Goal: Task Accomplishment & Management: Complete application form

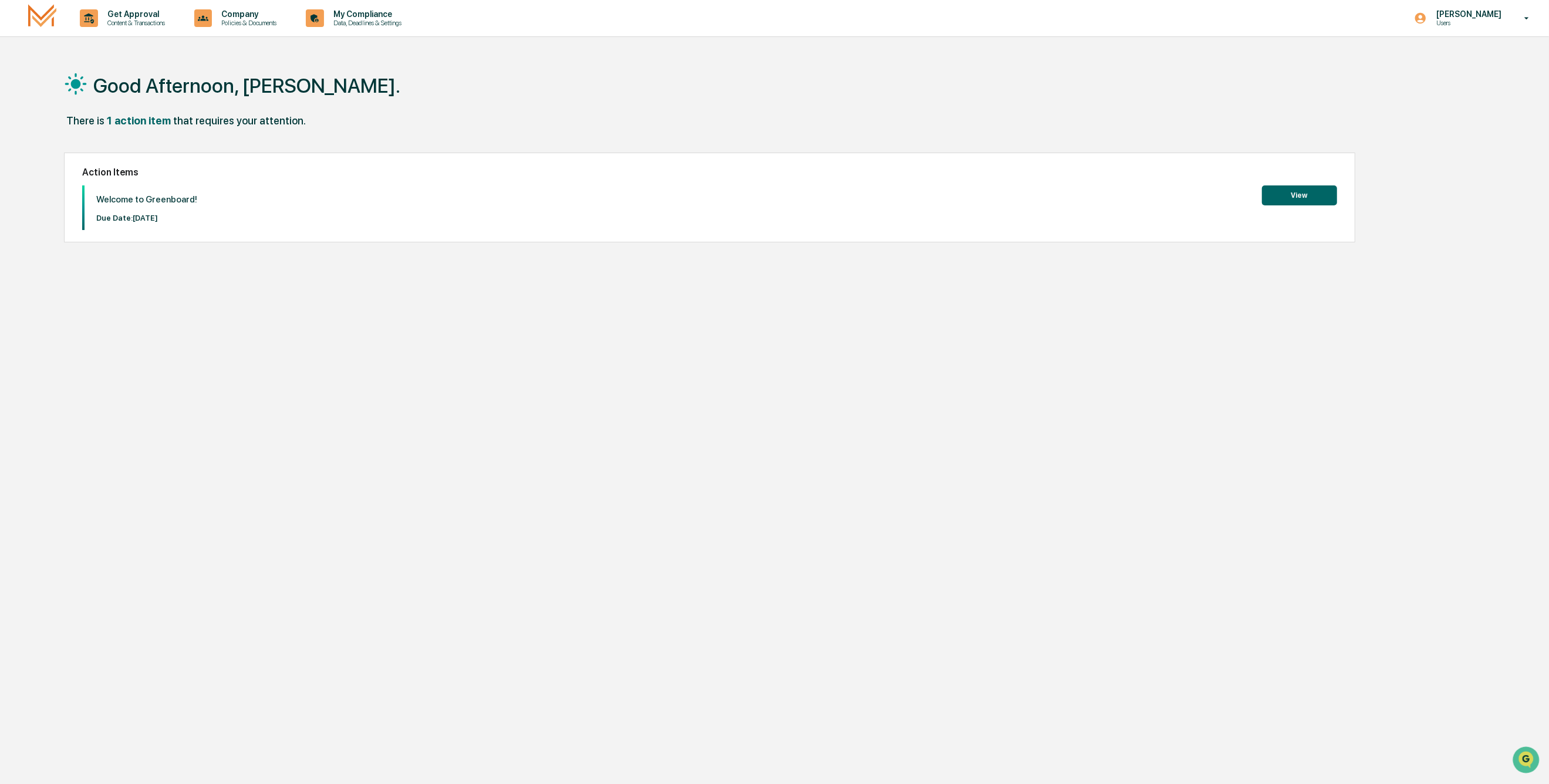
click at [1294, 192] on button "View" at bounding box center [1299, 196] width 75 height 20
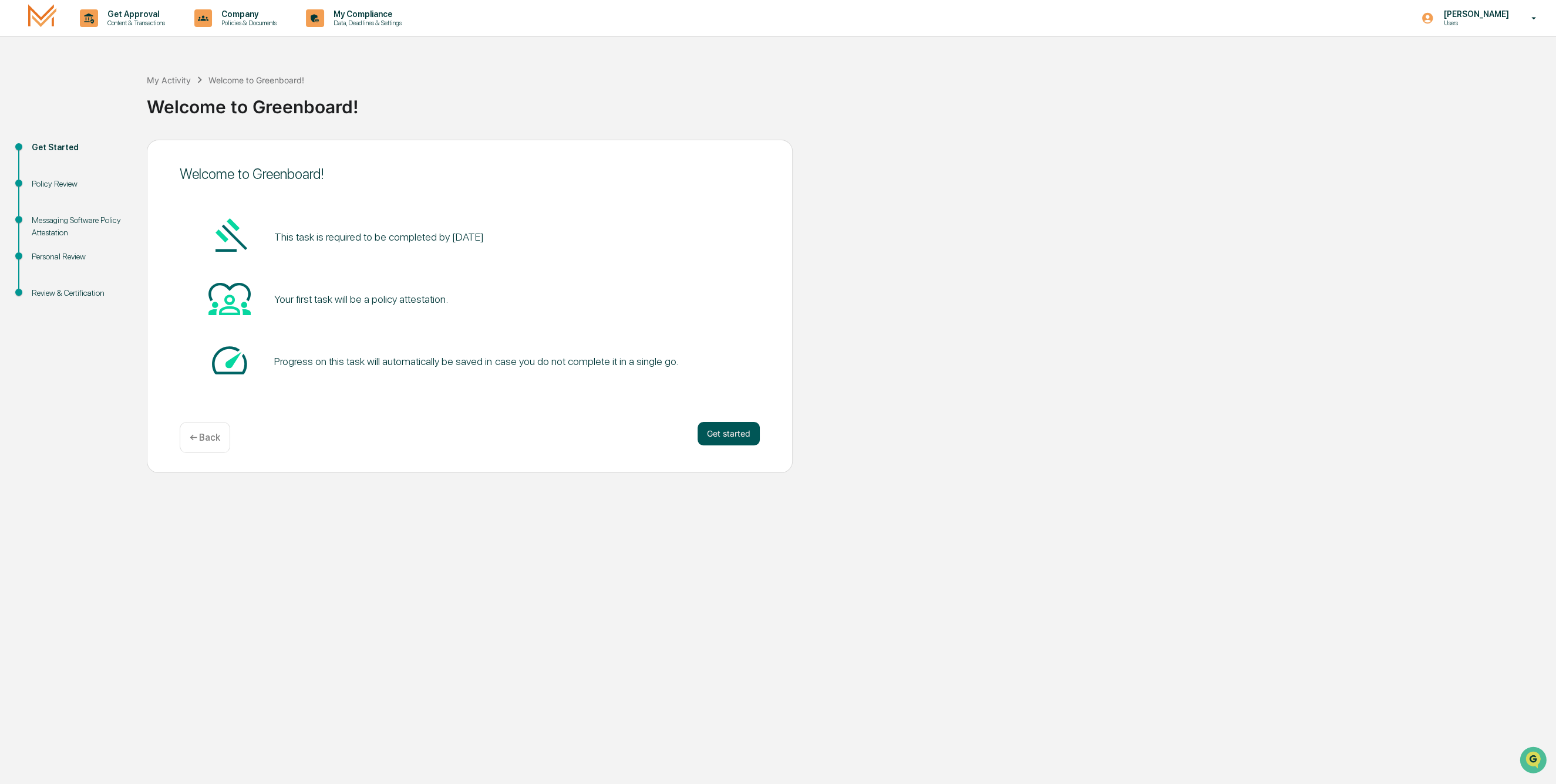
click at [737, 430] on button "Get started" at bounding box center [728, 433] width 62 height 24
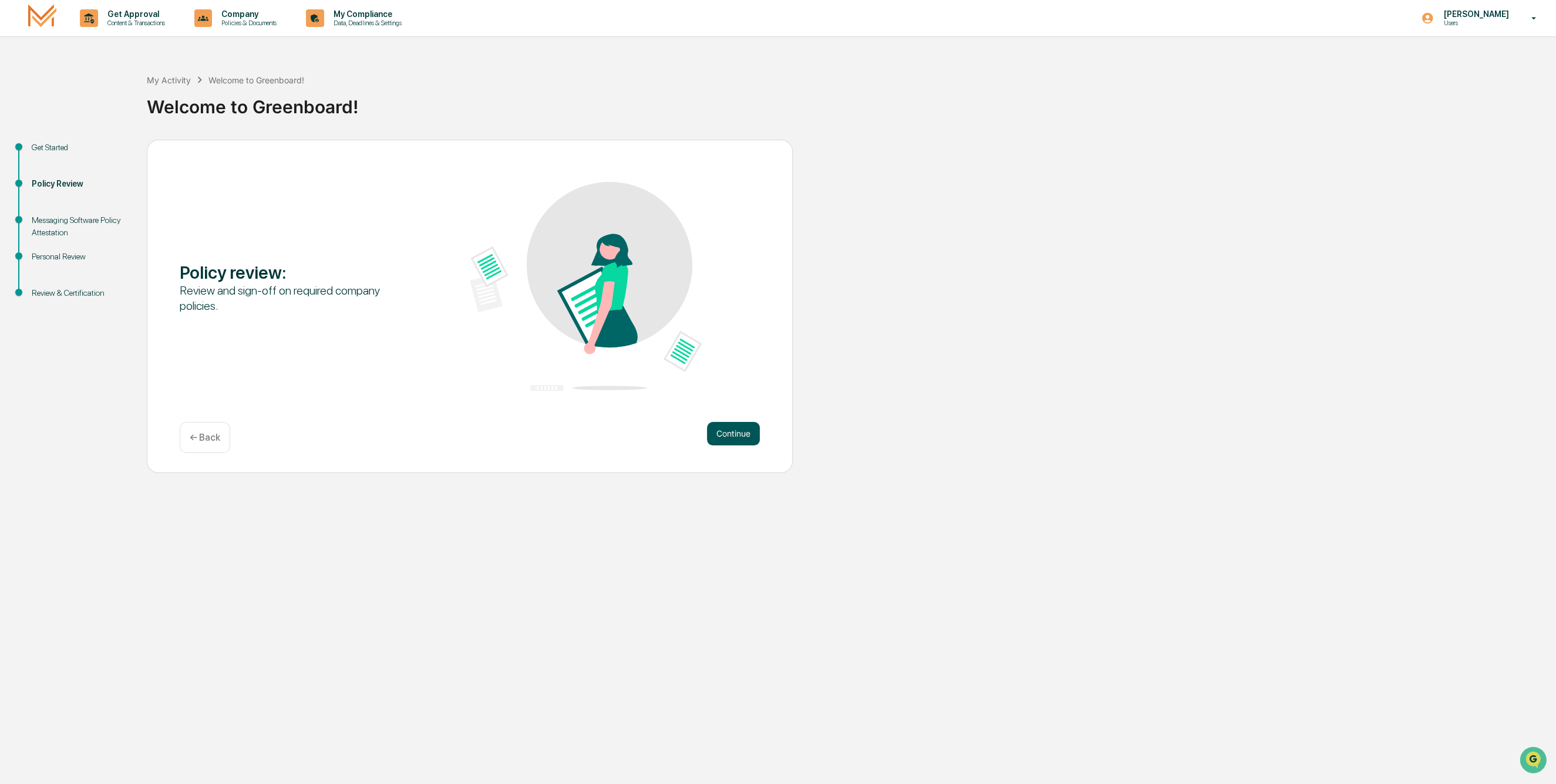
click at [732, 428] on button "Continue" at bounding box center [734, 433] width 53 height 24
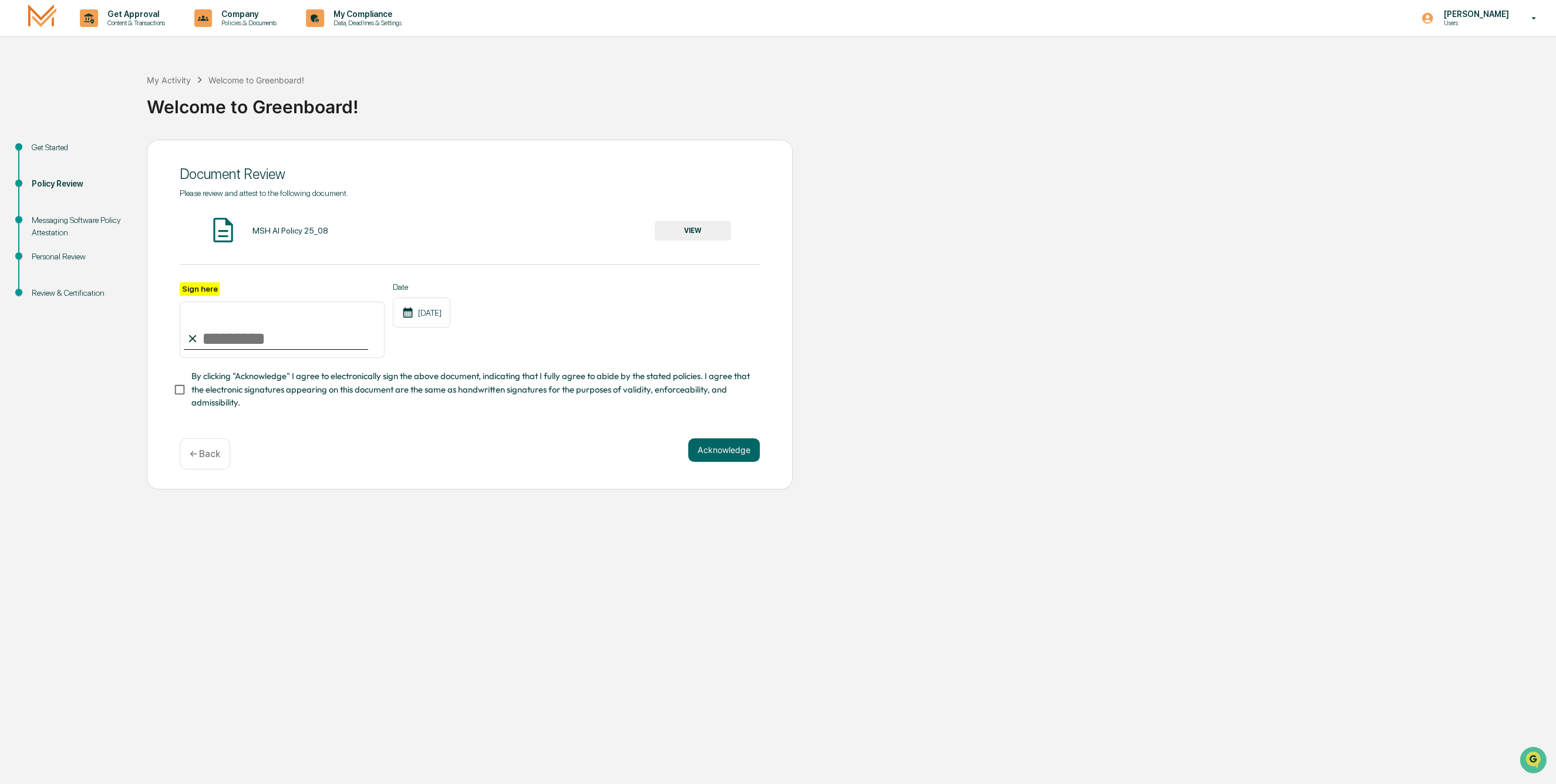
click at [229, 338] on input "Sign here" at bounding box center [282, 329] width 205 height 56
type input "**********"
click at [725, 450] on button "Acknowledge" at bounding box center [724, 450] width 71 height 24
click at [299, 229] on div "MSH AI Policy 25_08" at bounding box center [290, 230] width 76 height 9
click at [220, 231] on img at bounding box center [223, 230] width 29 height 29
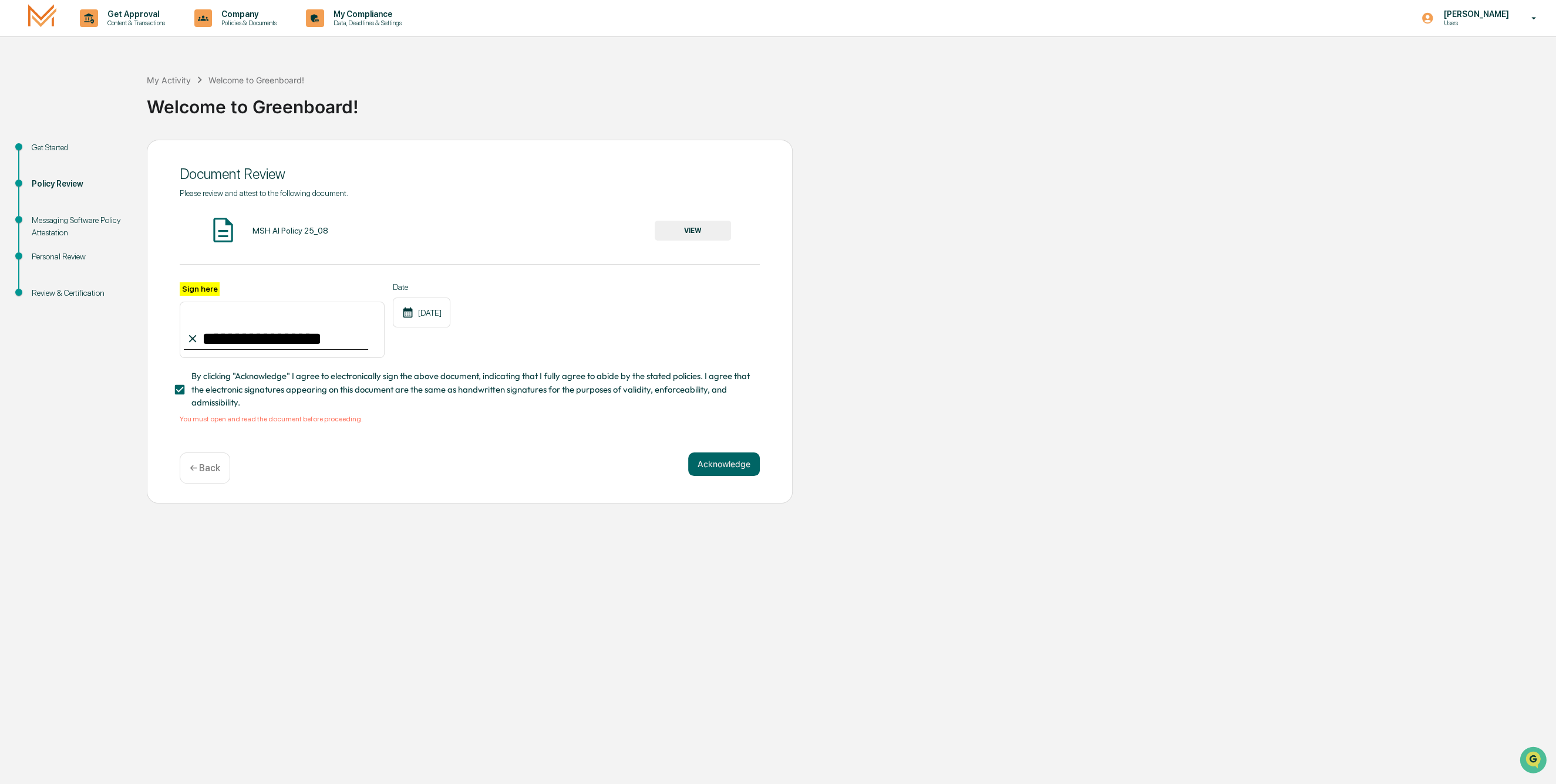
click at [716, 227] on button "VIEW" at bounding box center [692, 231] width 76 height 20
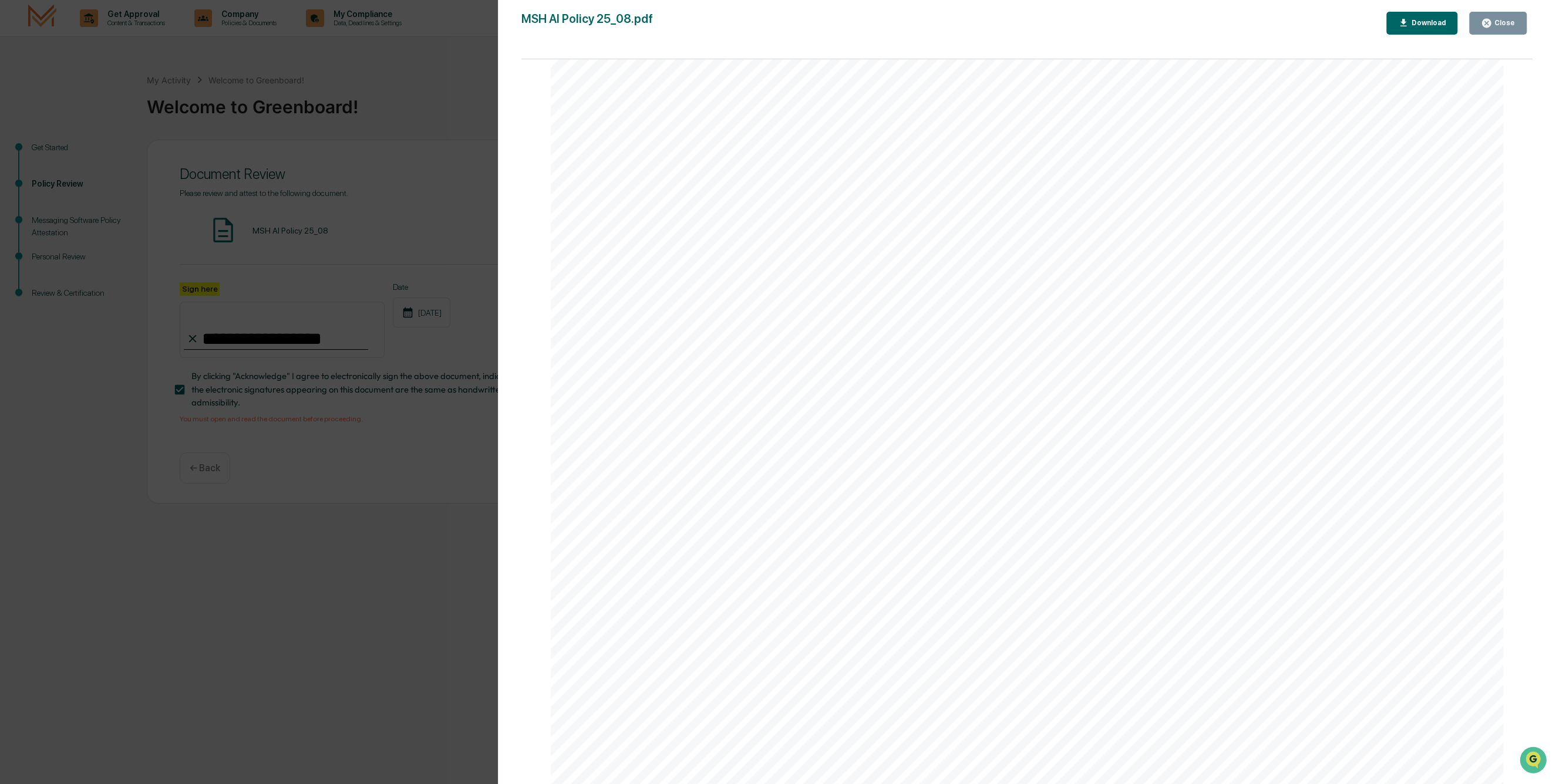
scroll to position [196, 0]
click at [1434, 24] on div "Download" at bounding box center [1427, 23] width 37 height 9
click at [1496, 24] on div "Close" at bounding box center [1504, 23] width 23 height 9
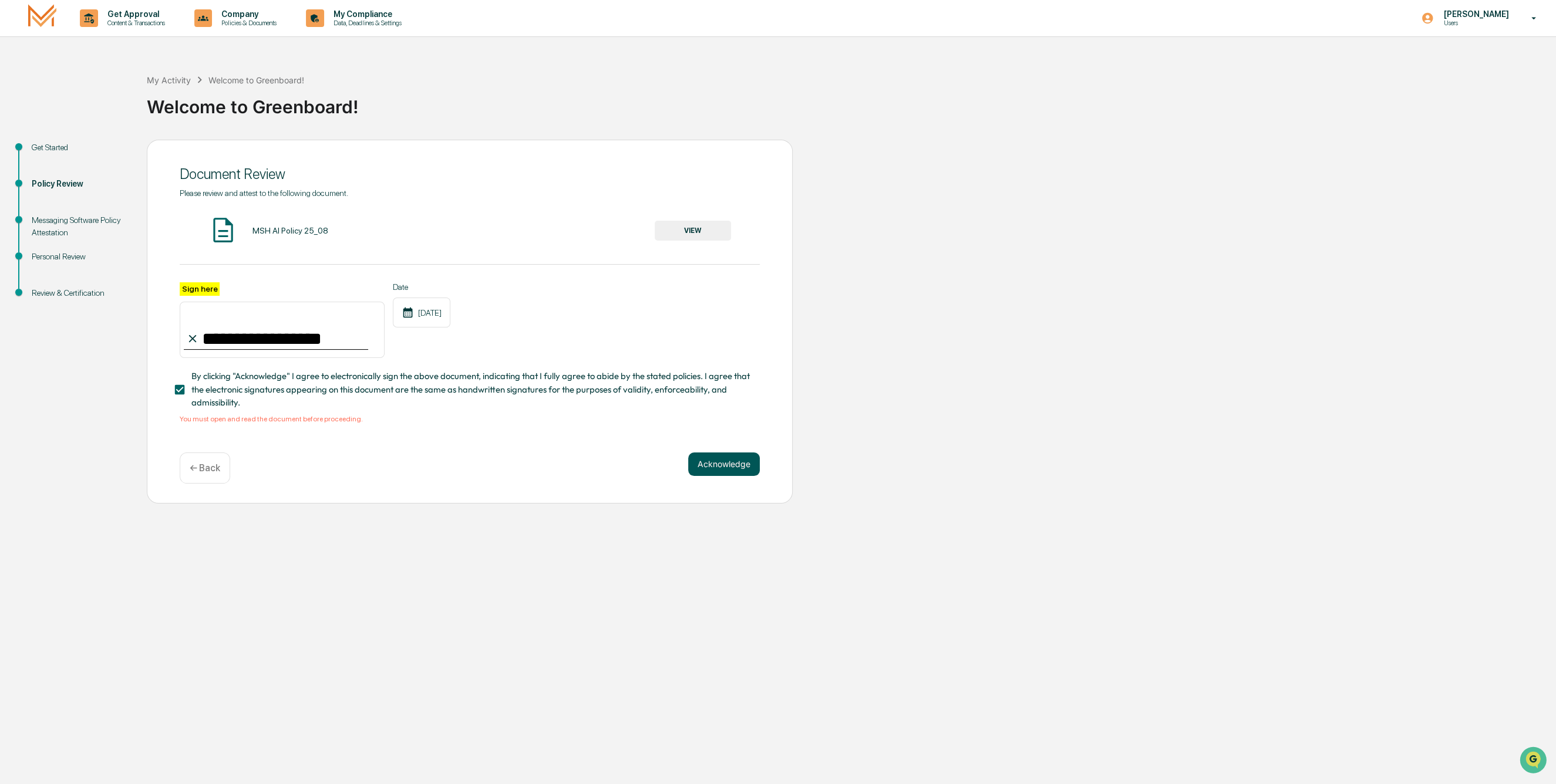
click at [729, 463] on button "Acknowledge" at bounding box center [724, 464] width 71 height 24
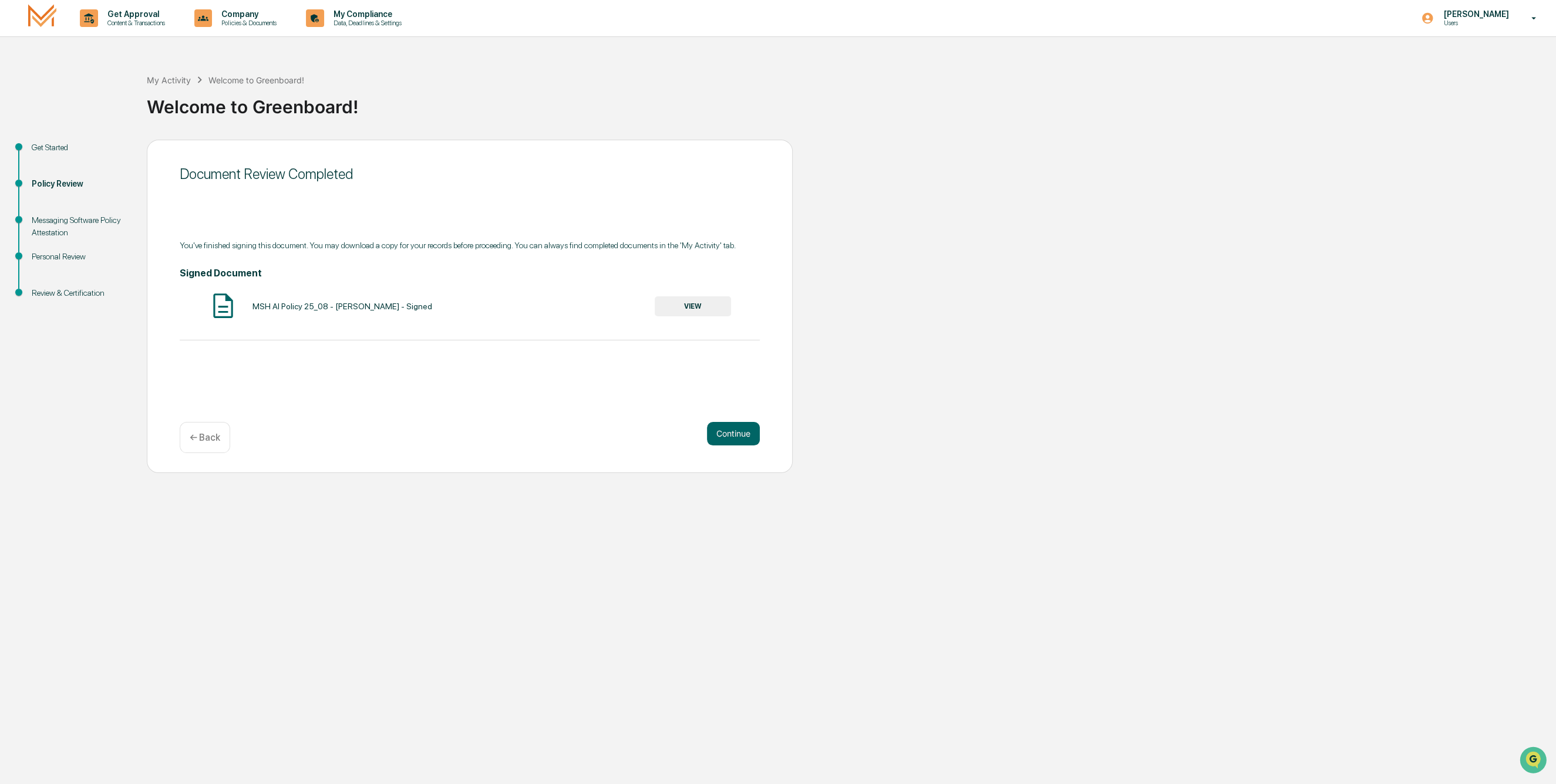
click at [691, 306] on button "VIEW" at bounding box center [692, 306] width 76 height 20
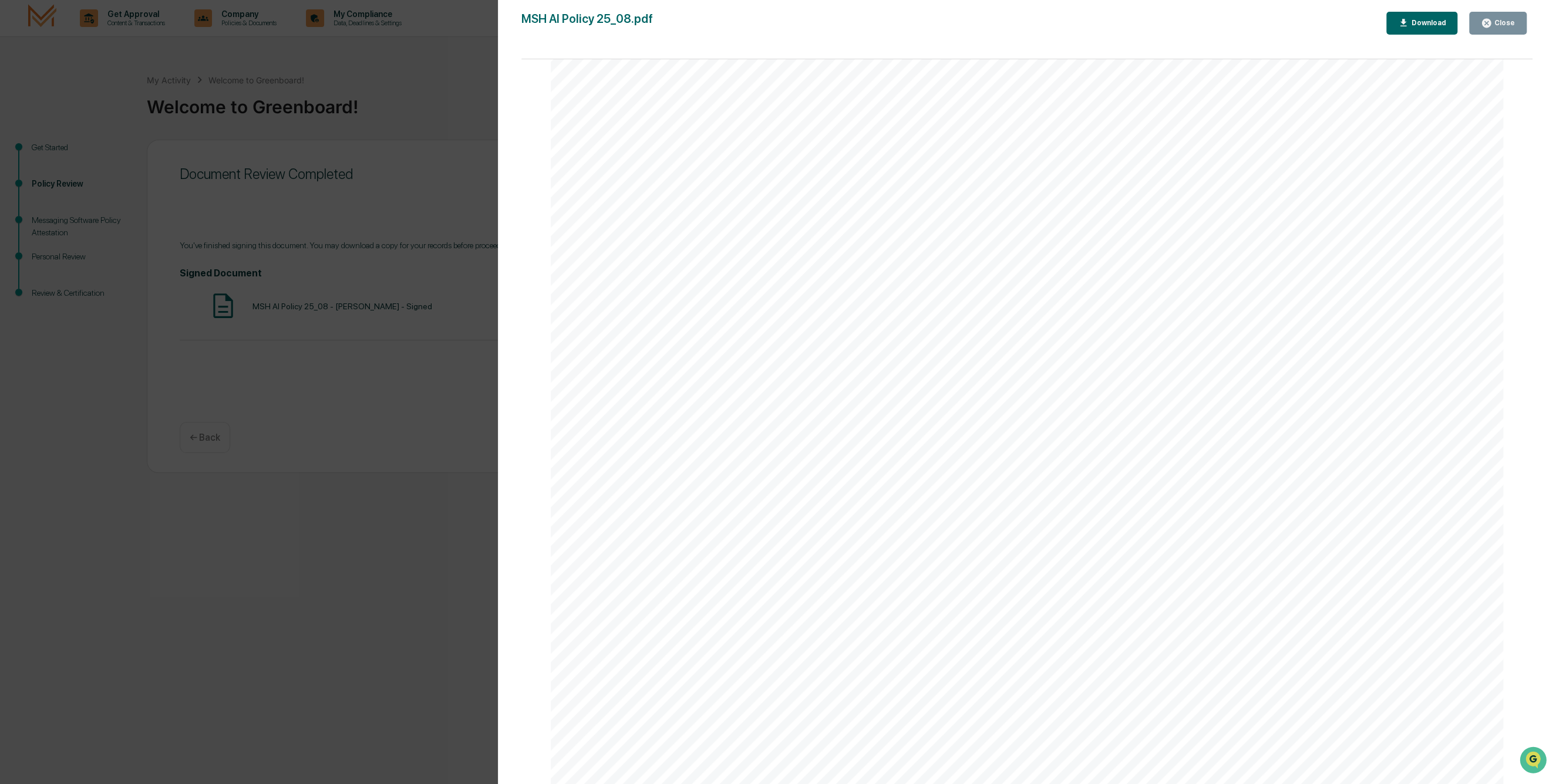
scroll to position [430, 0]
click at [1492, 18] on icon "button" at bounding box center [1487, 24] width 11 height 11
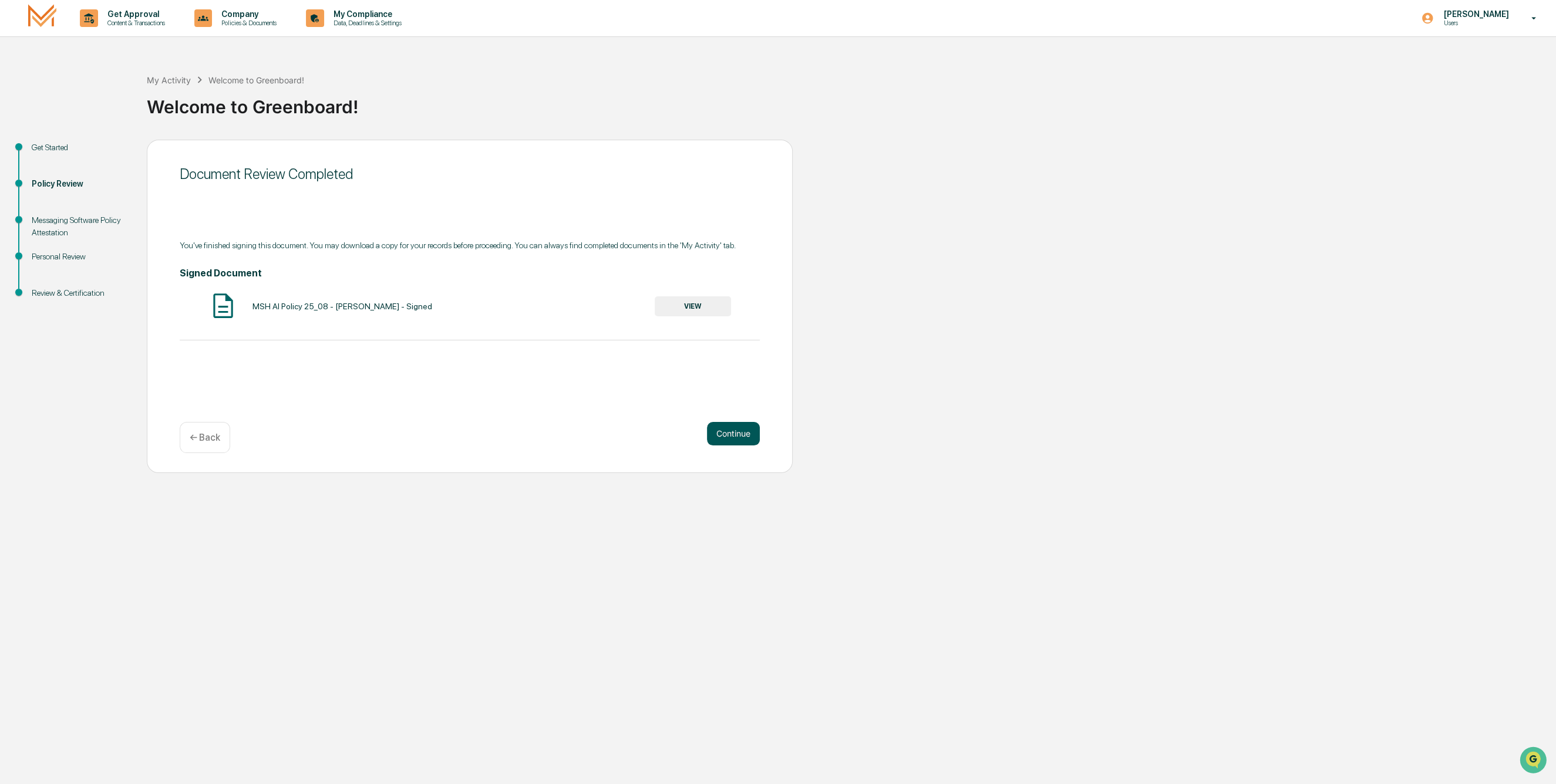
click at [744, 433] on button "Continue" at bounding box center [734, 433] width 53 height 24
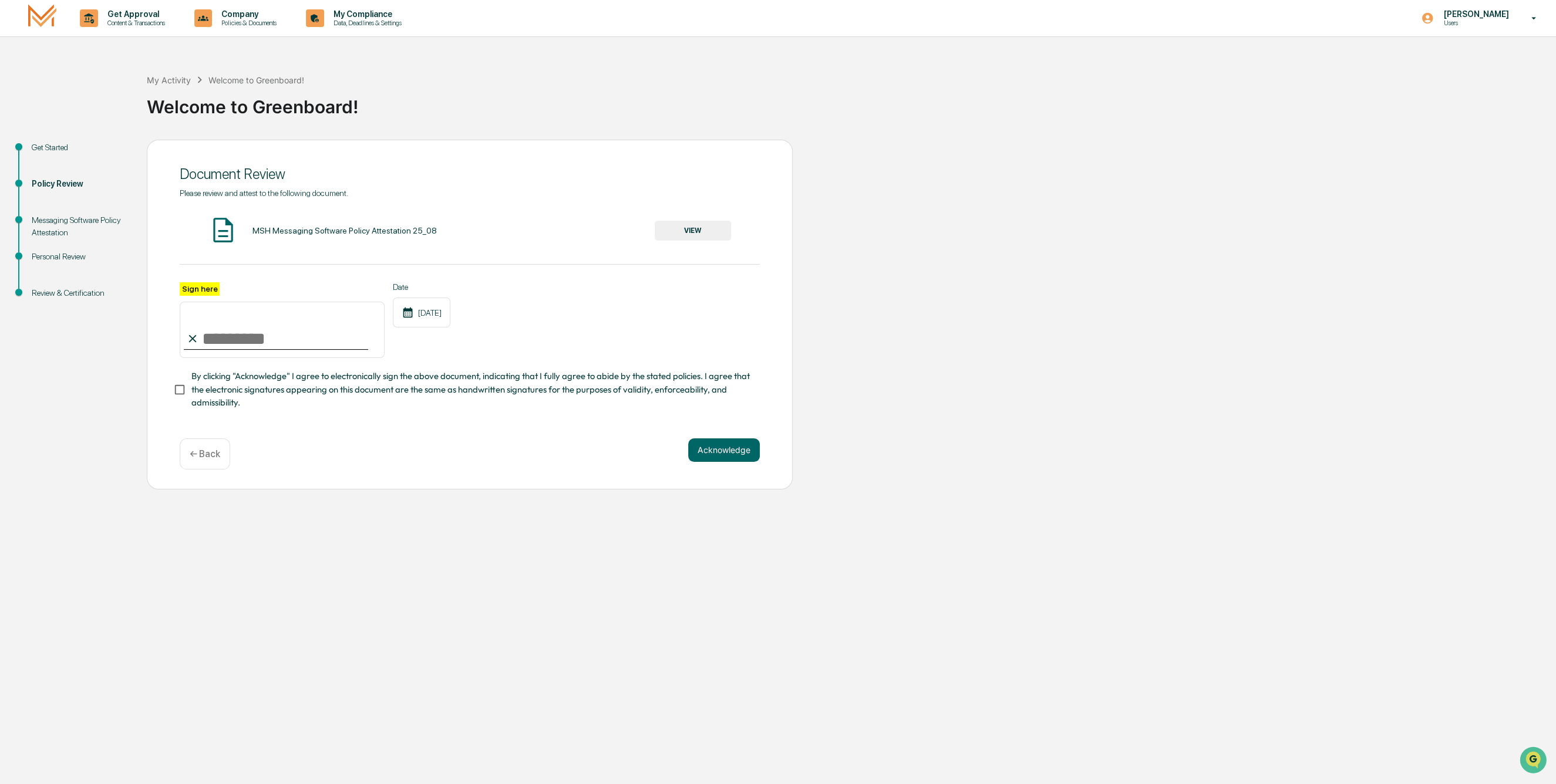
click at [236, 333] on input "Sign here" at bounding box center [282, 329] width 205 height 56
type input "**********"
click at [674, 229] on button "VIEW" at bounding box center [692, 231] width 76 height 20
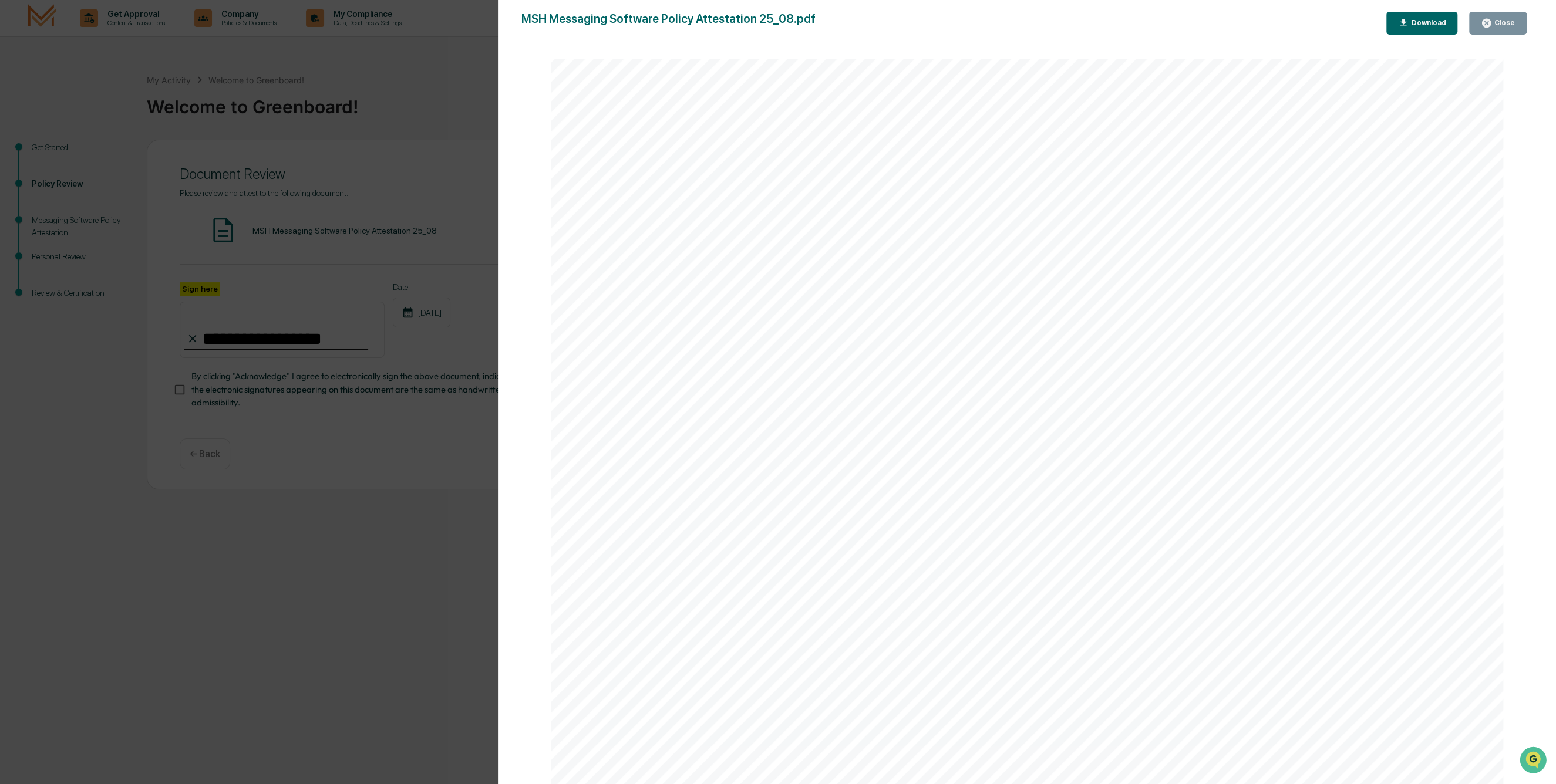
scroll to position [235, 0]
click at [1437, 18] on div "Download" at bounding box center [1422, 24] width 48 height 11
click at [1490, 21] on icon "button" at bounding box center [1487, 23] width 9 height 9
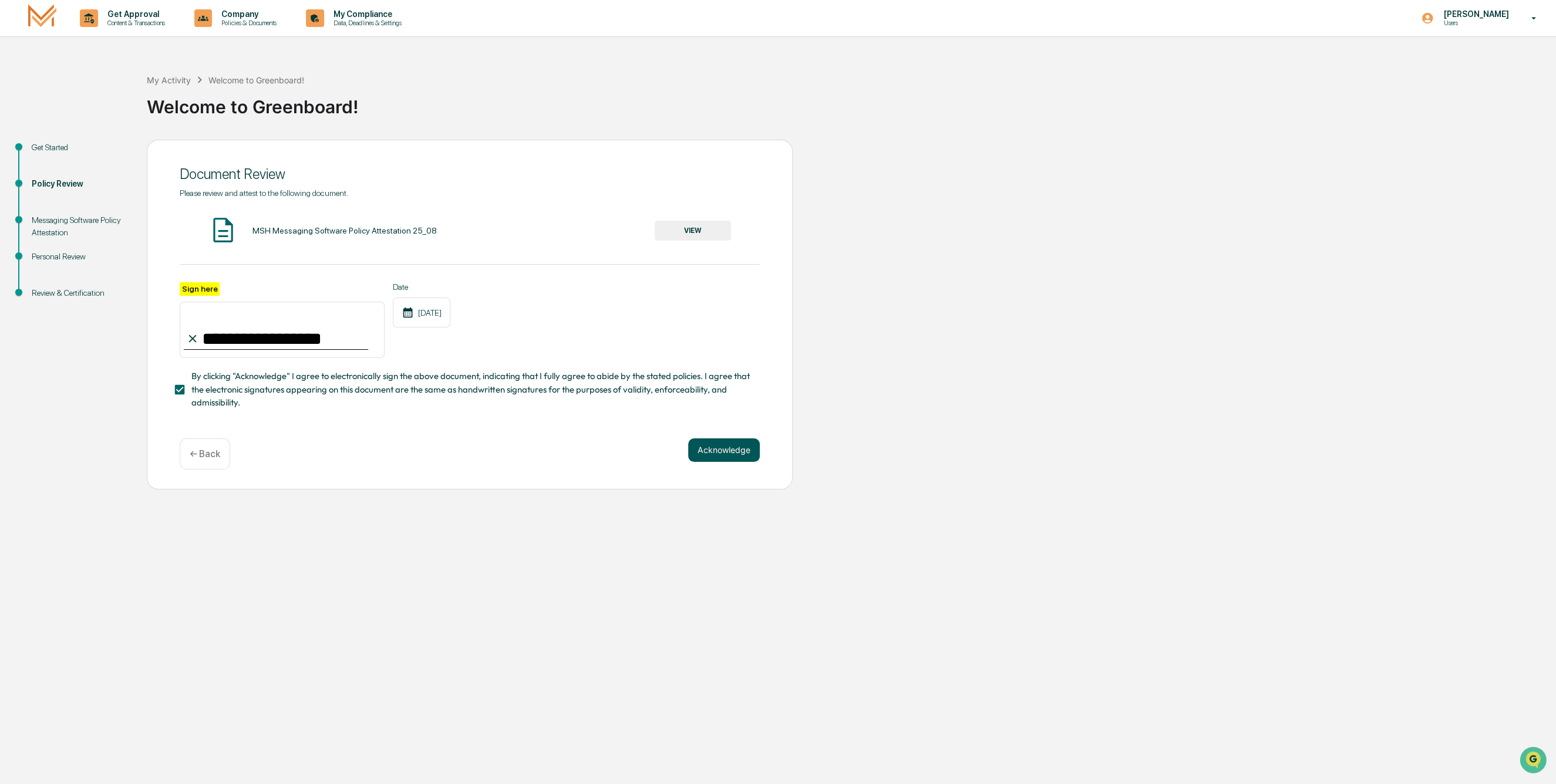
click at [731, 452] on button "Acknowledge" at bounding box center [724, 450] width 71 height 24
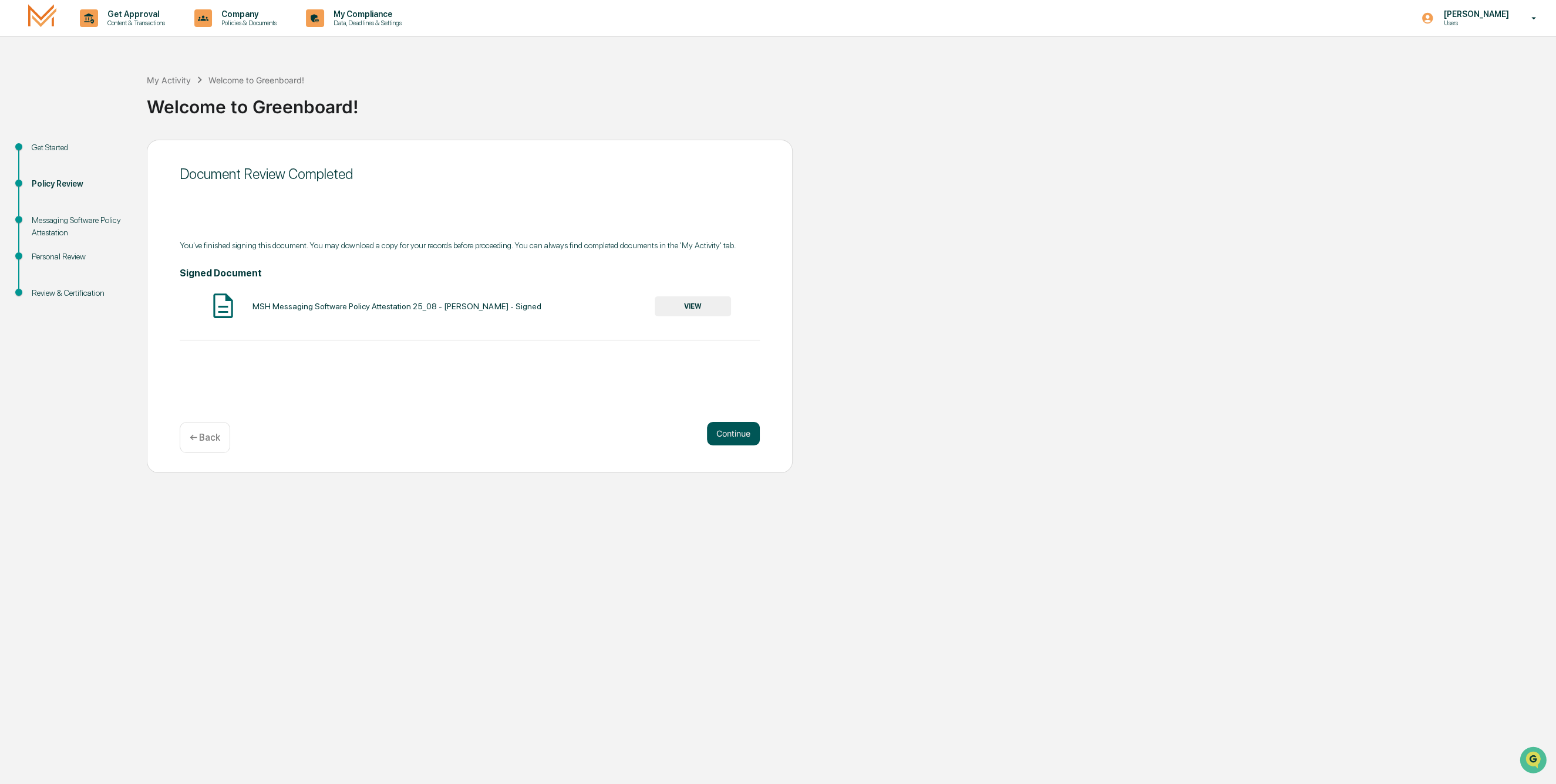
click at [744, 426] on button "Continue" at bounding box center [734, 433] width 53 height 24
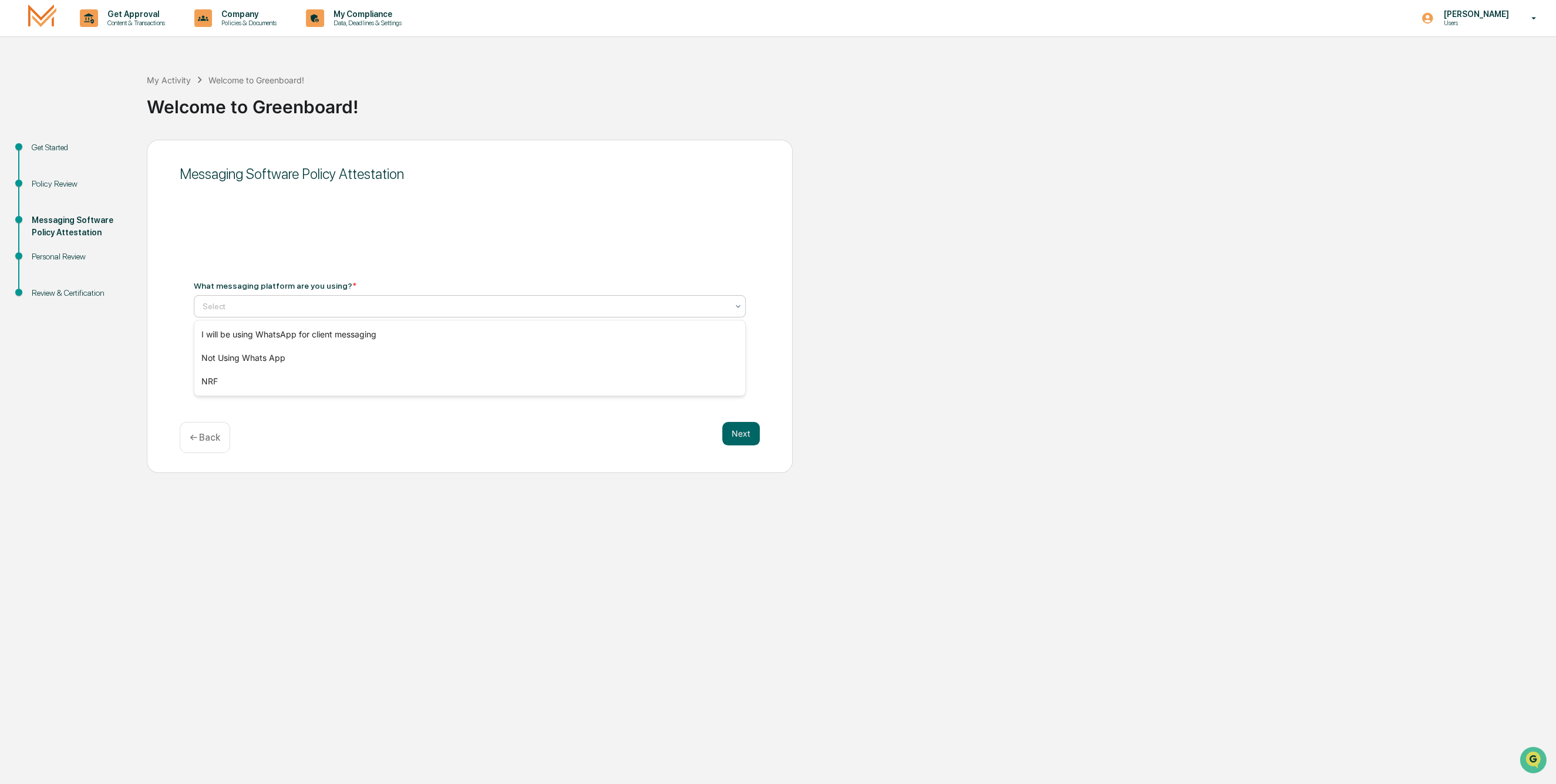
click at [222, 304] on div at bounding box center [465, 306] width 525 height 11
type input "**********"
click at [744, 430] on button "Next" at bounding box center [741, 433] width 38 height 24
click at [231, 291] on div "Select" at bounding box center [469, 301] width 552 height 22
click at [73, 258] on div "Personal Review" at bounding box center [79, 256] width 96 height 12
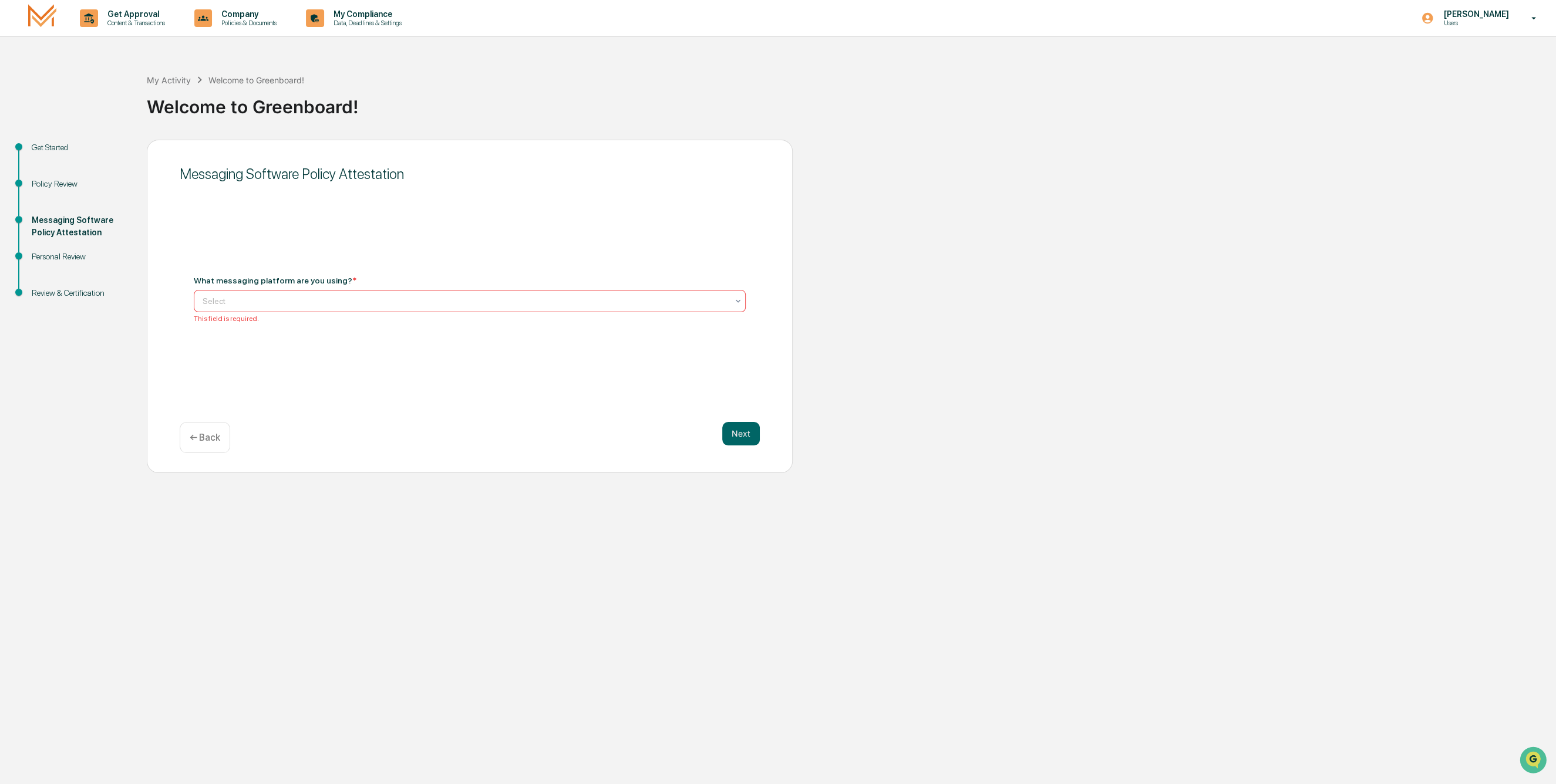
click at [740, 297] on icon at bounding box center [738, 301] width 9 height 9
